Goal: Task Accomplishment & Management: Manage account settings

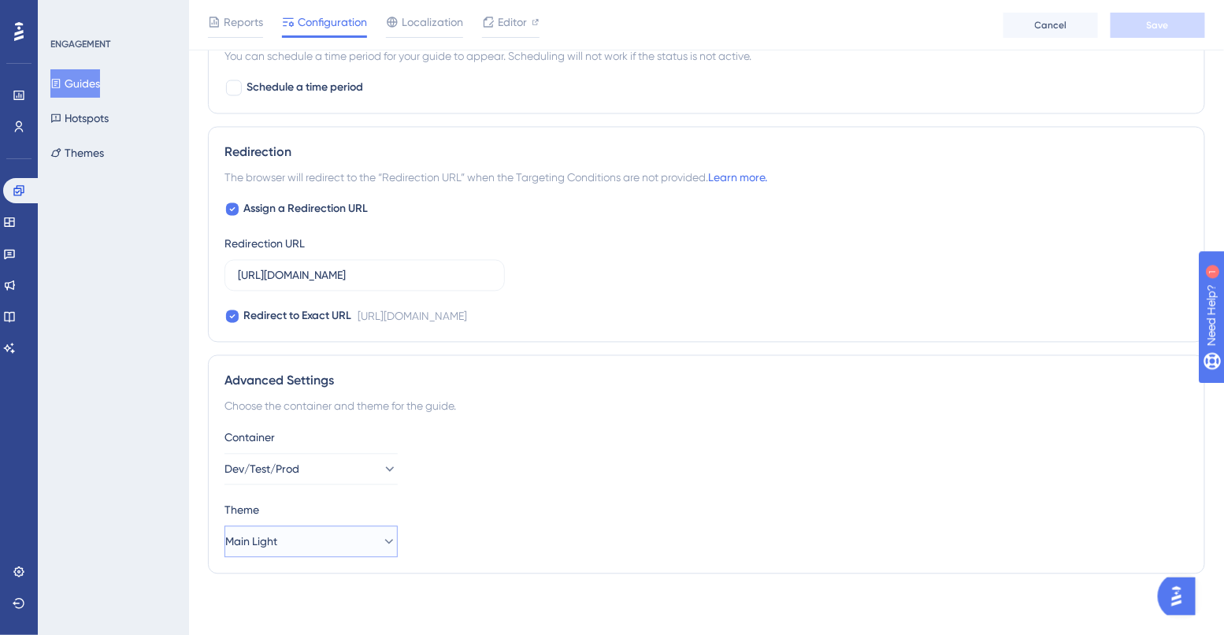
click at [276, 552] on button "Main Light" at bounding box center [310, 541] width 173 height 31
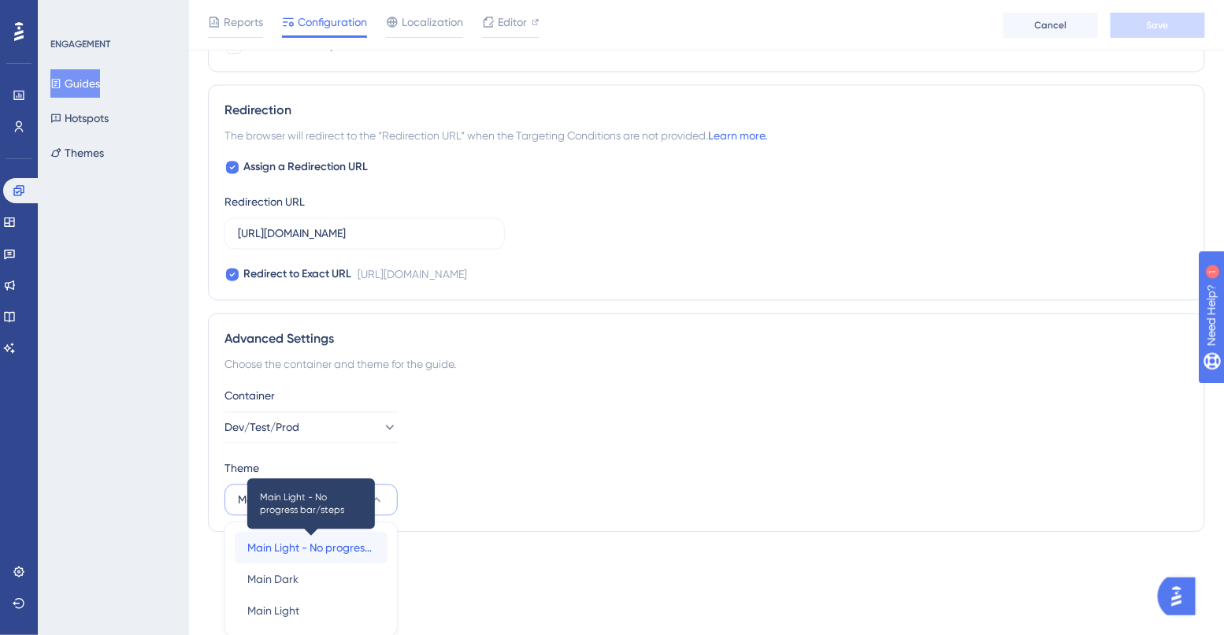
click at [290, 547] on span "Main Light - No progress bar/steps" at bounding box center [311, 548] width 128 height 19
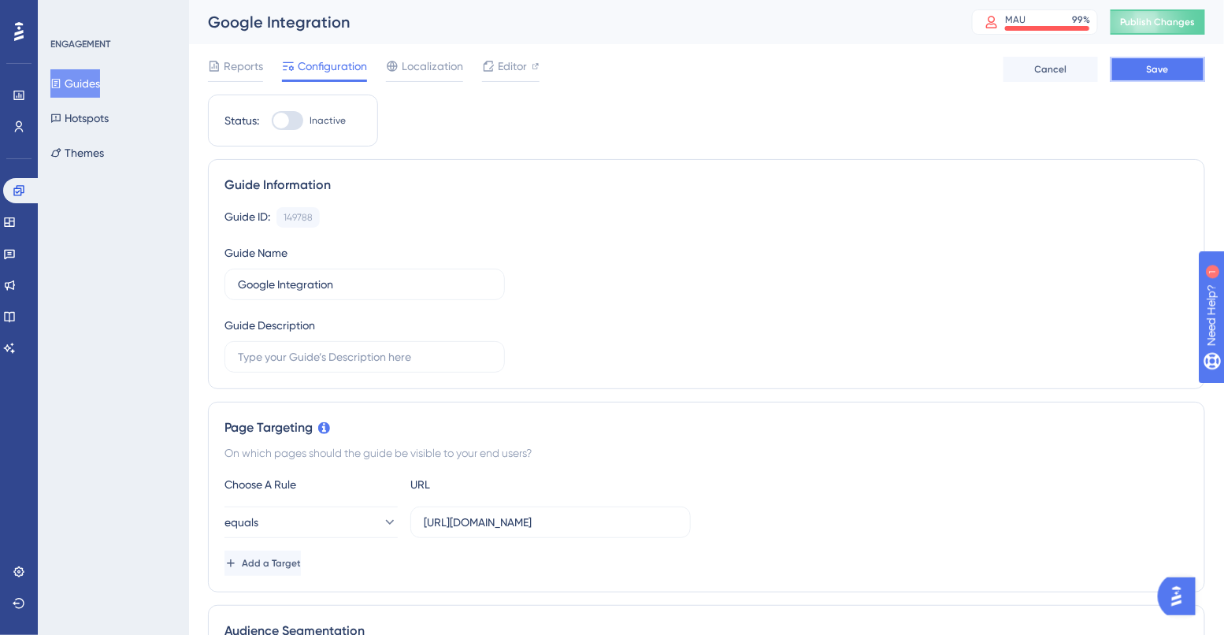
click at [1128, 57] on button "Save" at bounding box center [1157, 69] width 94 height 25
click at [1180, 587] on img "Open AI Assistant Launcher" at bounding box center [1175, 595] width 28 height 28
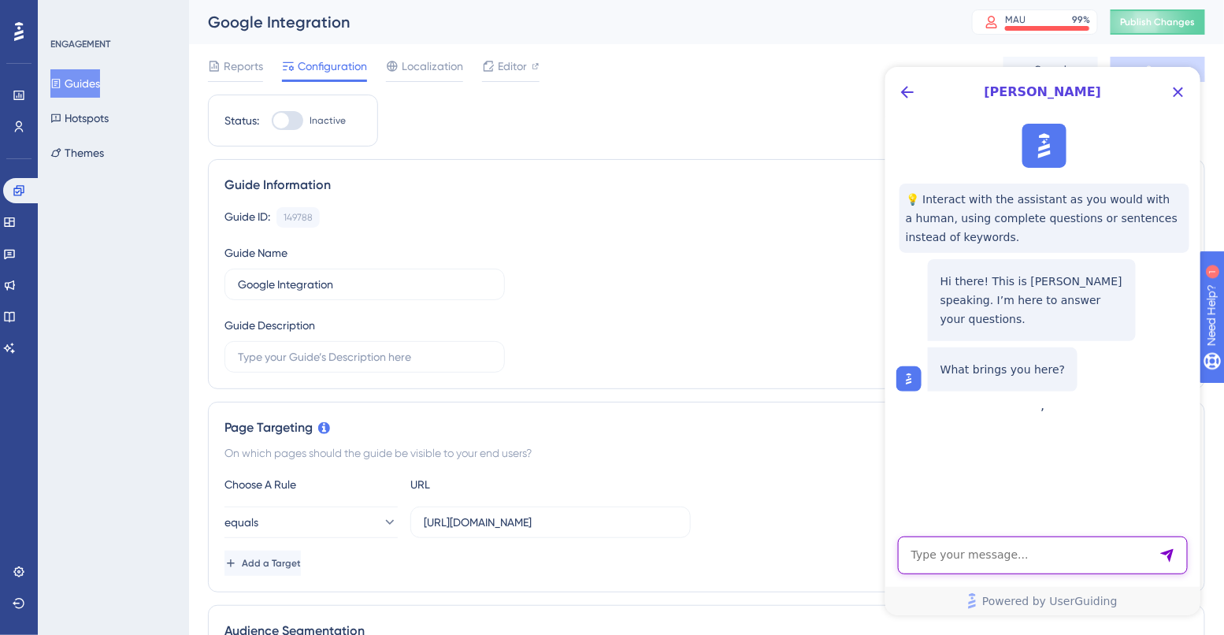
click at [1033, 557] on textarea "AI Assistant Text Input" at bounding box center [1042, 554] width 290 height 38
click at [902, 97] on icon "Back Button" at bounding box center [906, 91] width 19 height 19
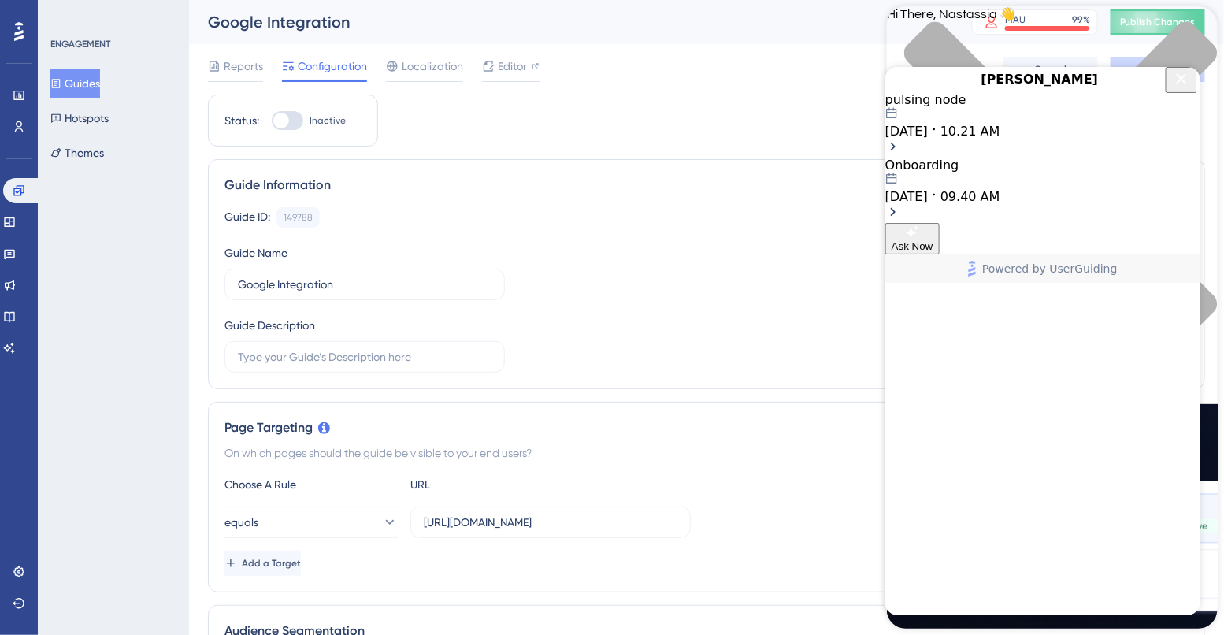
click at [1171, 87] on icon "Close Button" at bounding box center [1180, 78] width 19 height 19
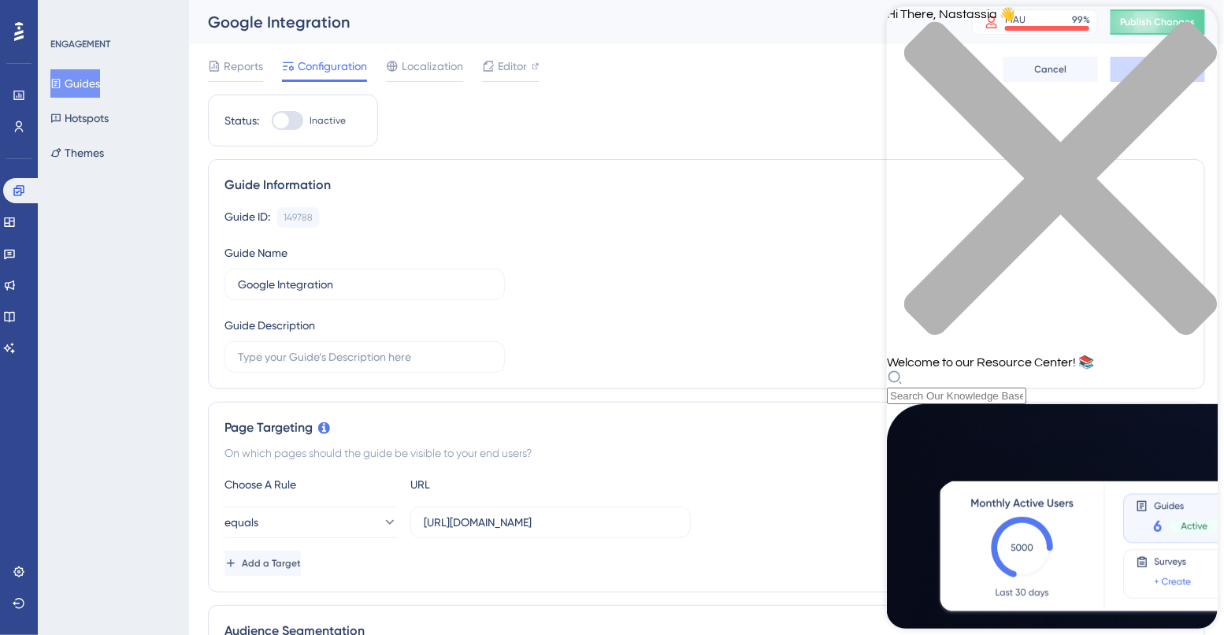
scroll to position [481, 0]
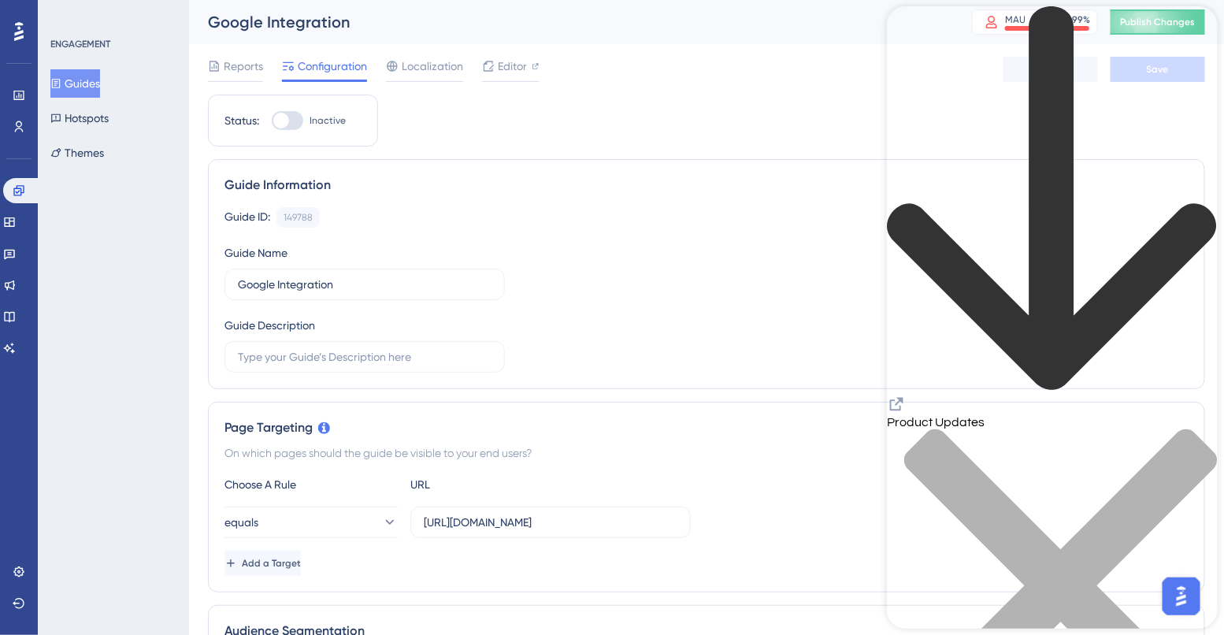
click at [466, 247] on div "Guide Name Google Integration" at bounding box center [364, 271] width 280 height 57
click at [1196, 428] on div "close resource center" at bounding box center [1051, 594] width 331 height 333
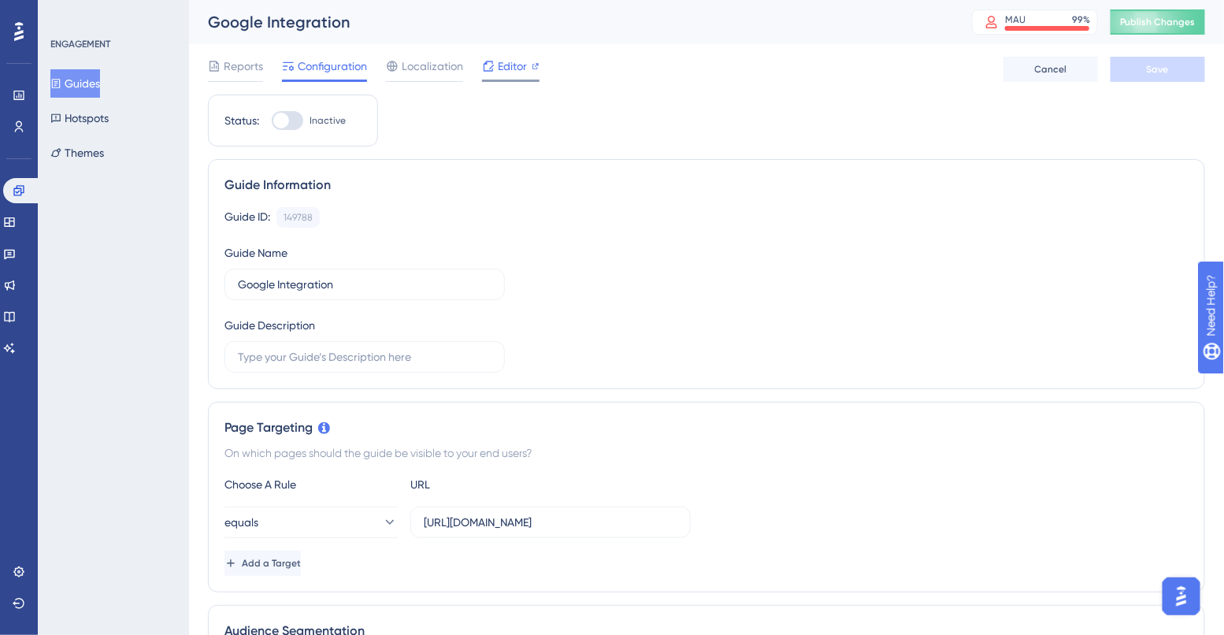
click at [523, 69] on span "Editor" at bounding box center [512, 66] width 29 height 19
click at [289, 117] on div at bounding box center [287, 120] width 31 height 19
click at [272, 120] on input "Inactive" at bounding box center [271, 120] width 1 height 1
checkbox input "true"
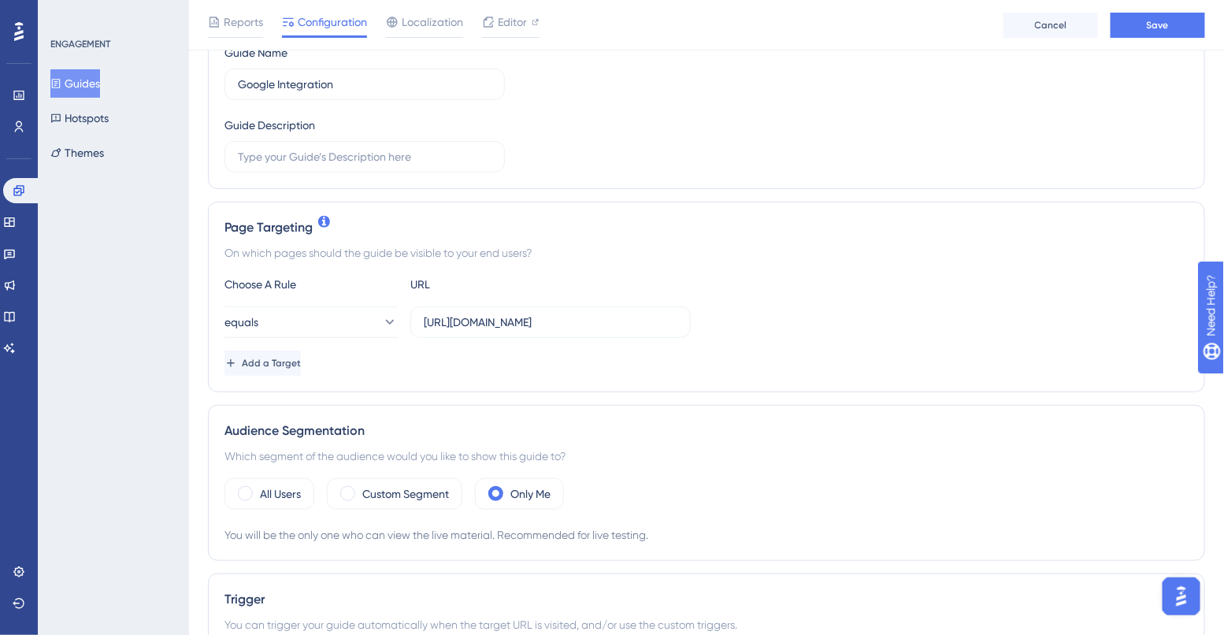
scroll to position [209, 0]
click at [1143, 39] on div "Reports Configuration Localization Editor Cancel Save" at bounding box center [706, 25] width 1035 height 50
click at [1143, 34] on button "Save" at bounding box center [1157, 25] width 94 height 25
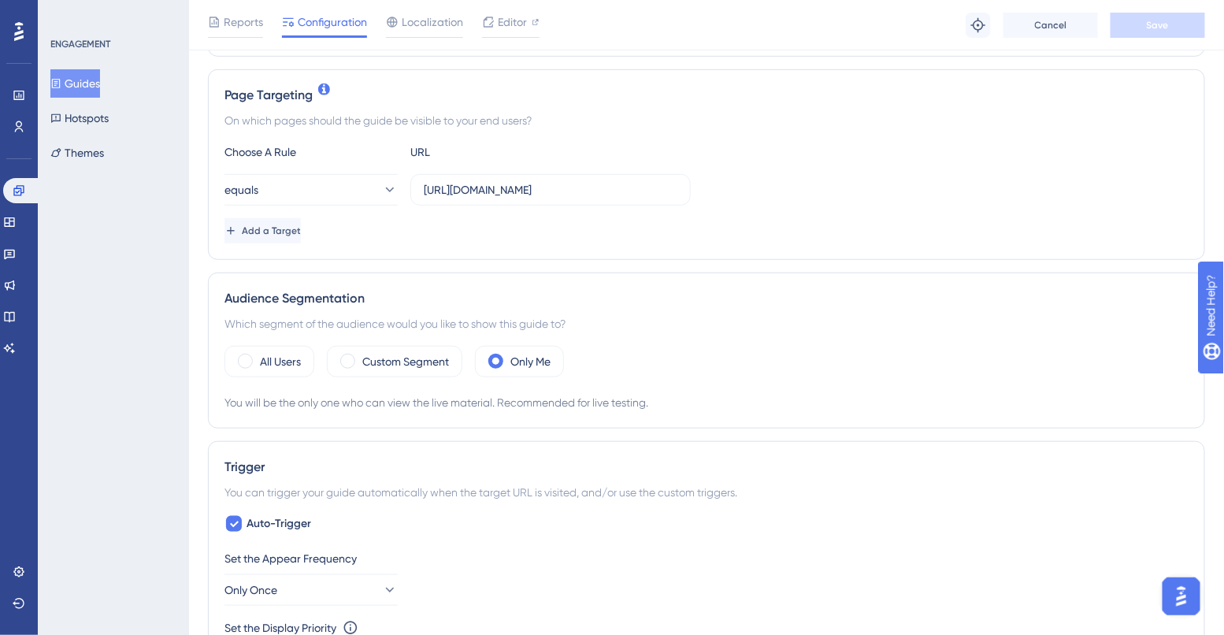
scroll to position [354, 0]
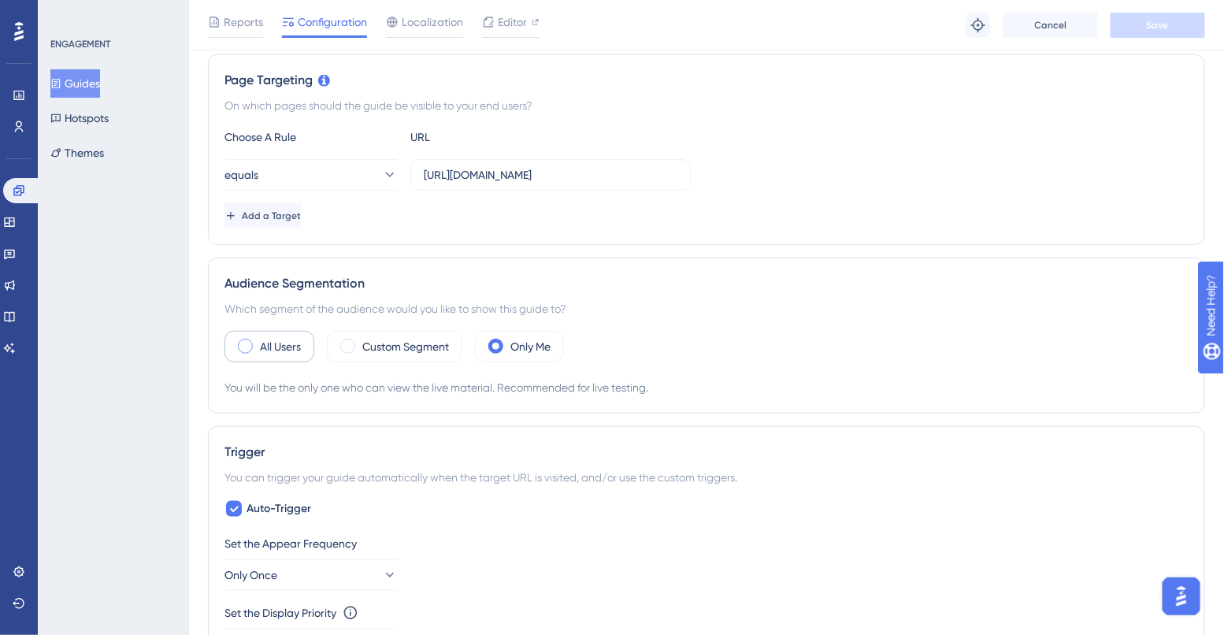
click at [287, 347] on label "All Users" at bounding box center [280, 346] width 41 height 19
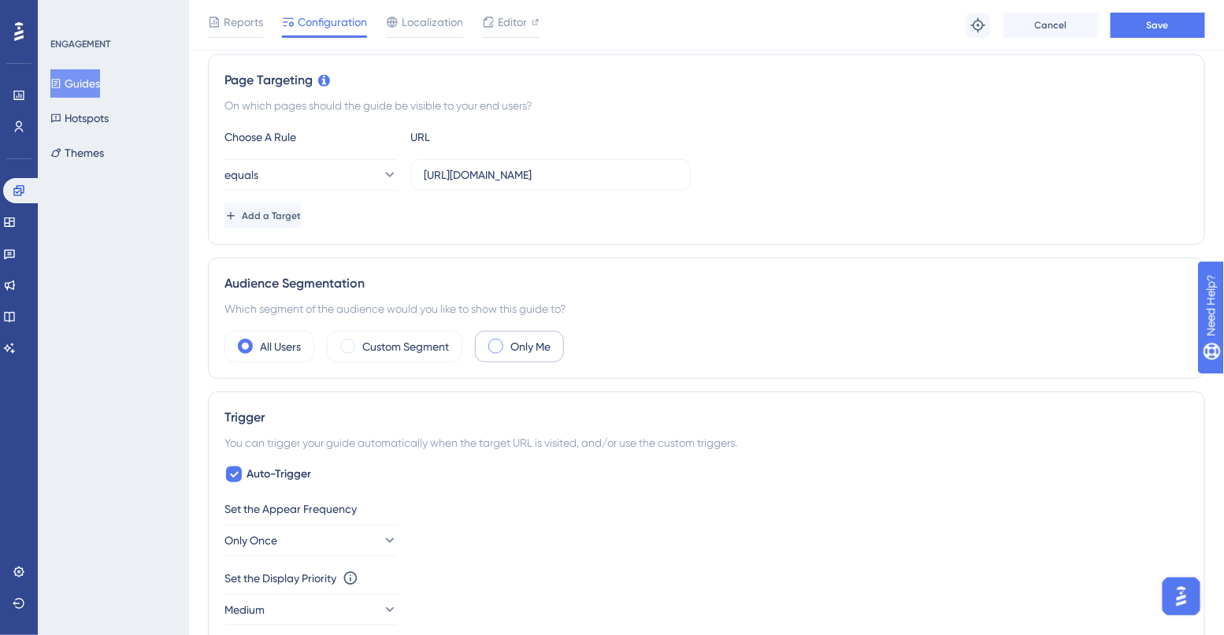
click at [510, 347] on div "Only Me" at bounding box center [519, 346] width 89 height 31
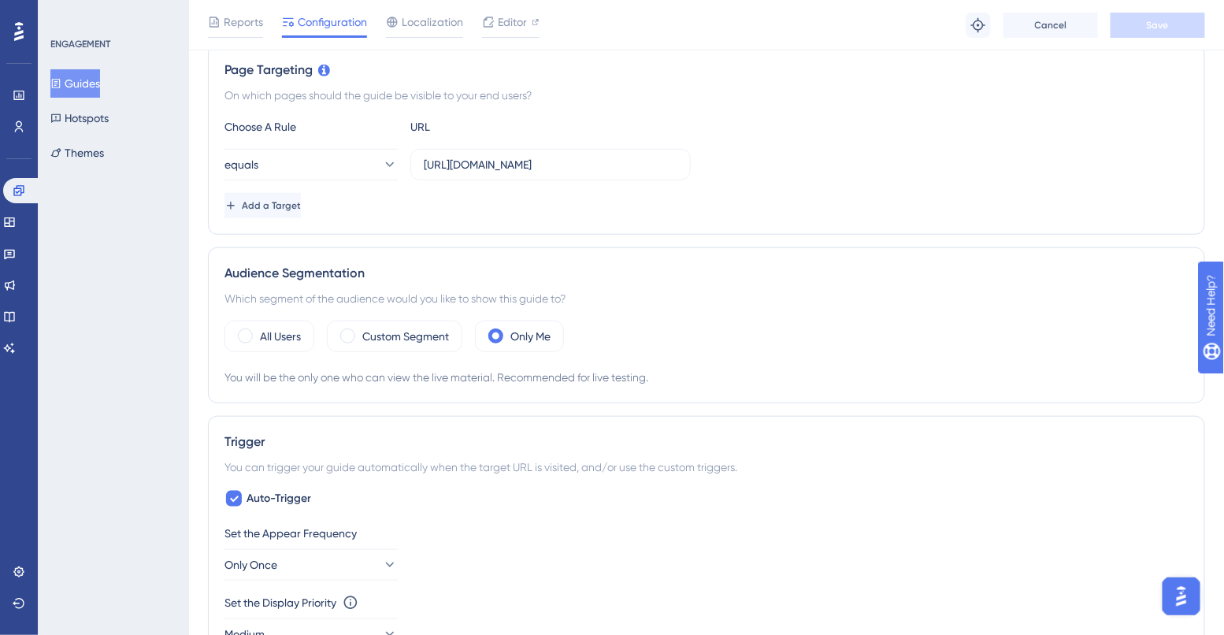
scroll to position [365, 0]
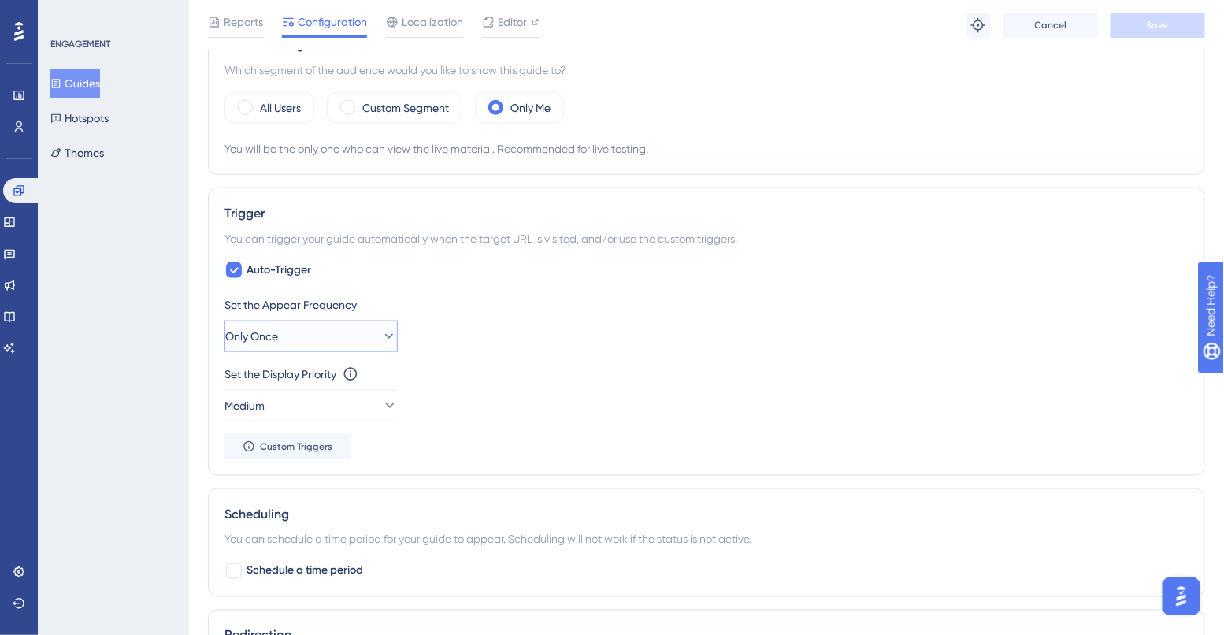
click at [306, 345] on button "Only Once" at bounding box center [310, 335] width 173 height 31
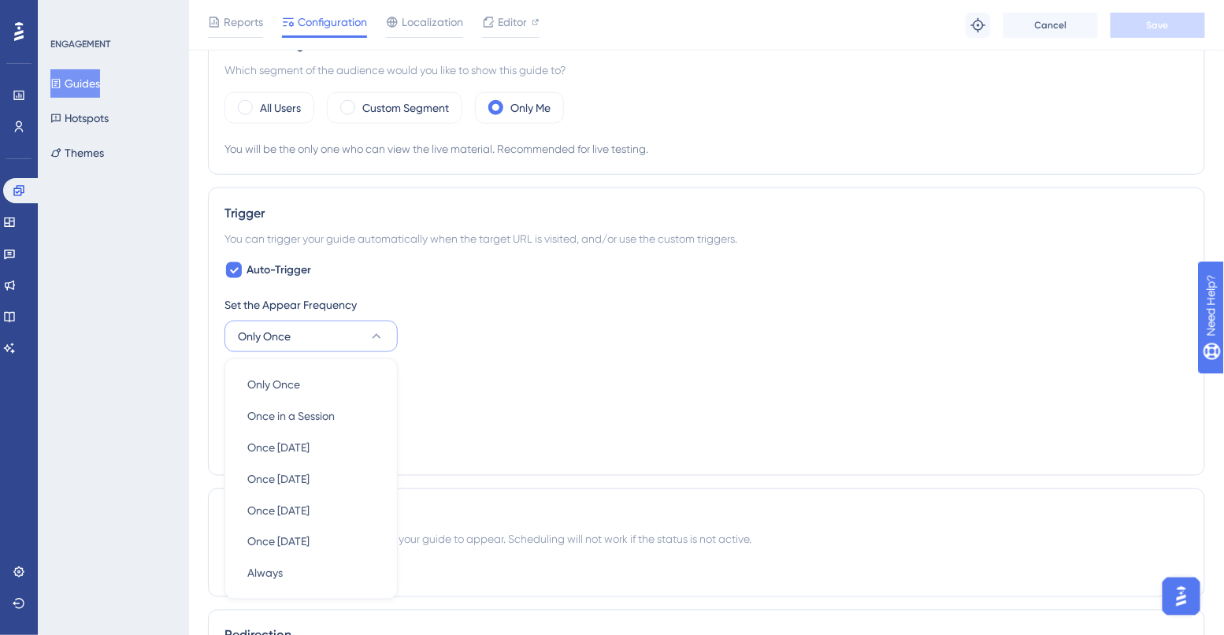
scroll to position [752, 0]
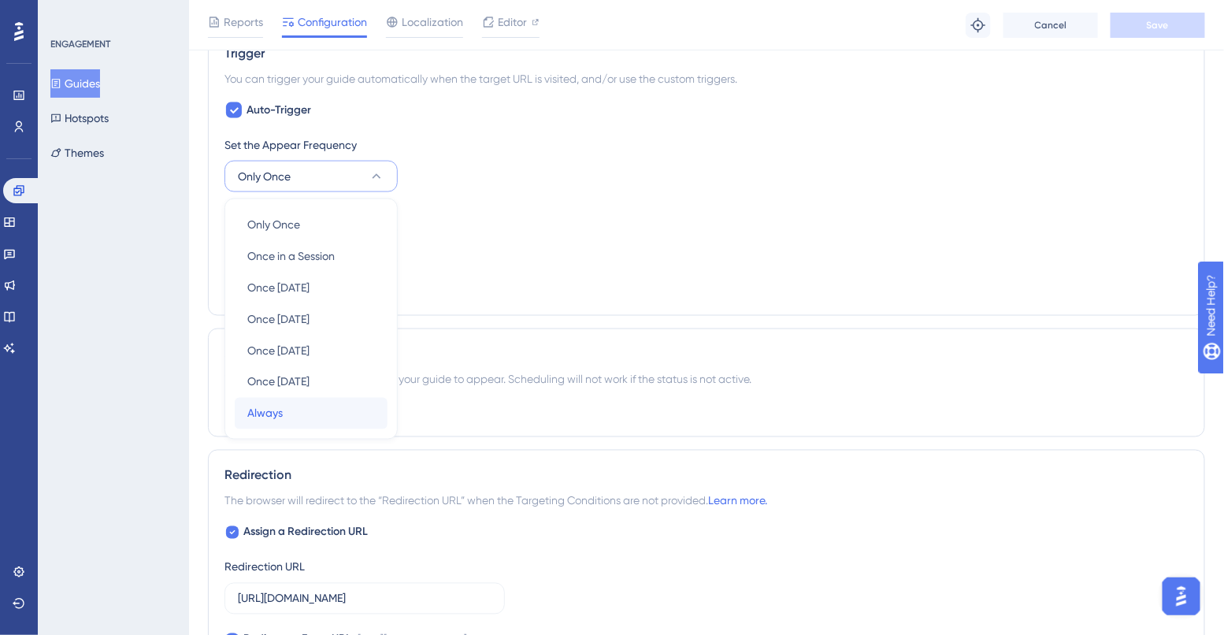
click at [285, 404] on div "Always Always" at bounding box center [311, 413] width 128 height 31
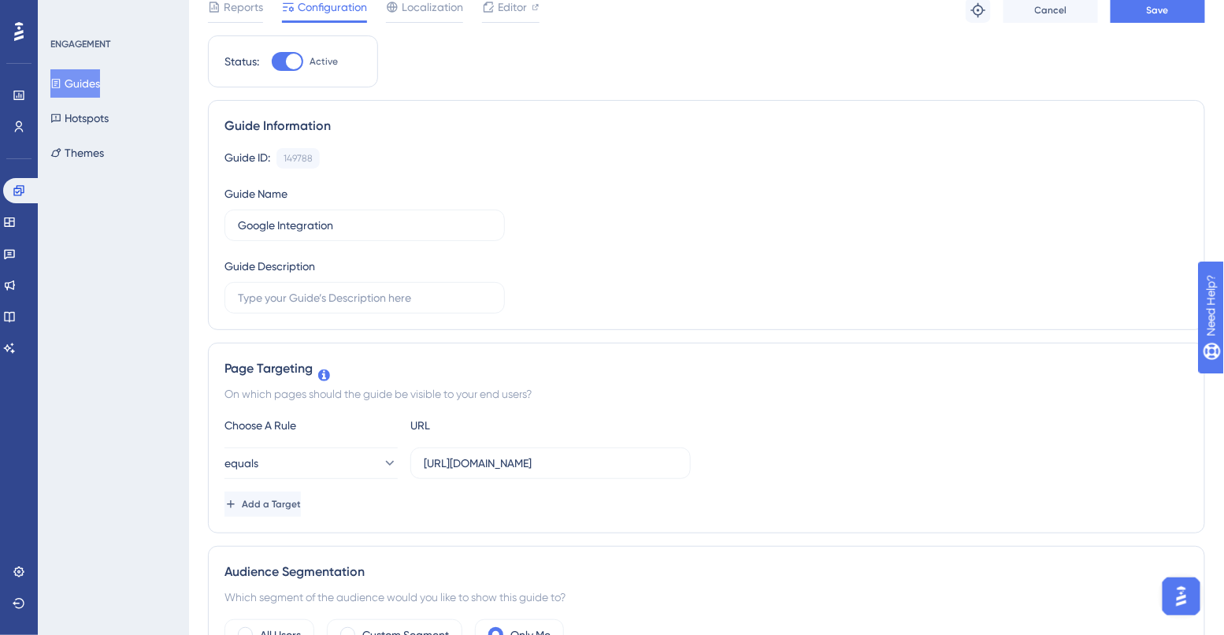
scroll to position [0, 0]
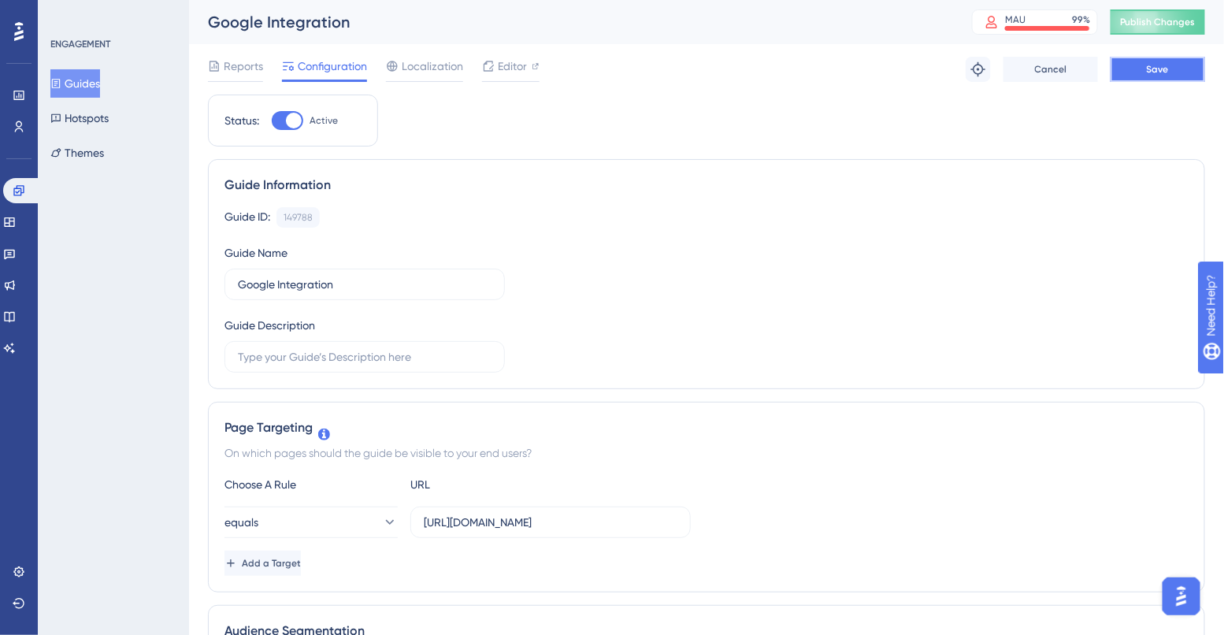
click at [1151, 63] on span "Save" at bounding box center [1157, 69] width 22 height 13
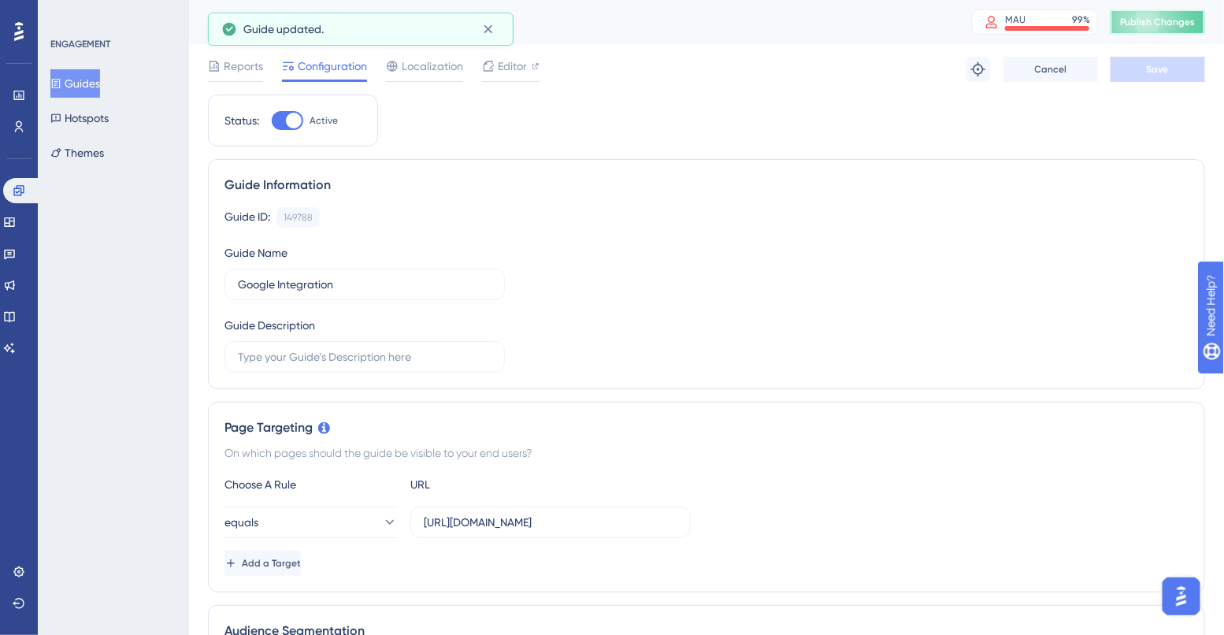
click at [1143, 28] on span "Publish Changes" at bounding box center [1158, 22] width 76 height 13
